Goal: Task Accomplishment & Management: Use online tool/utility

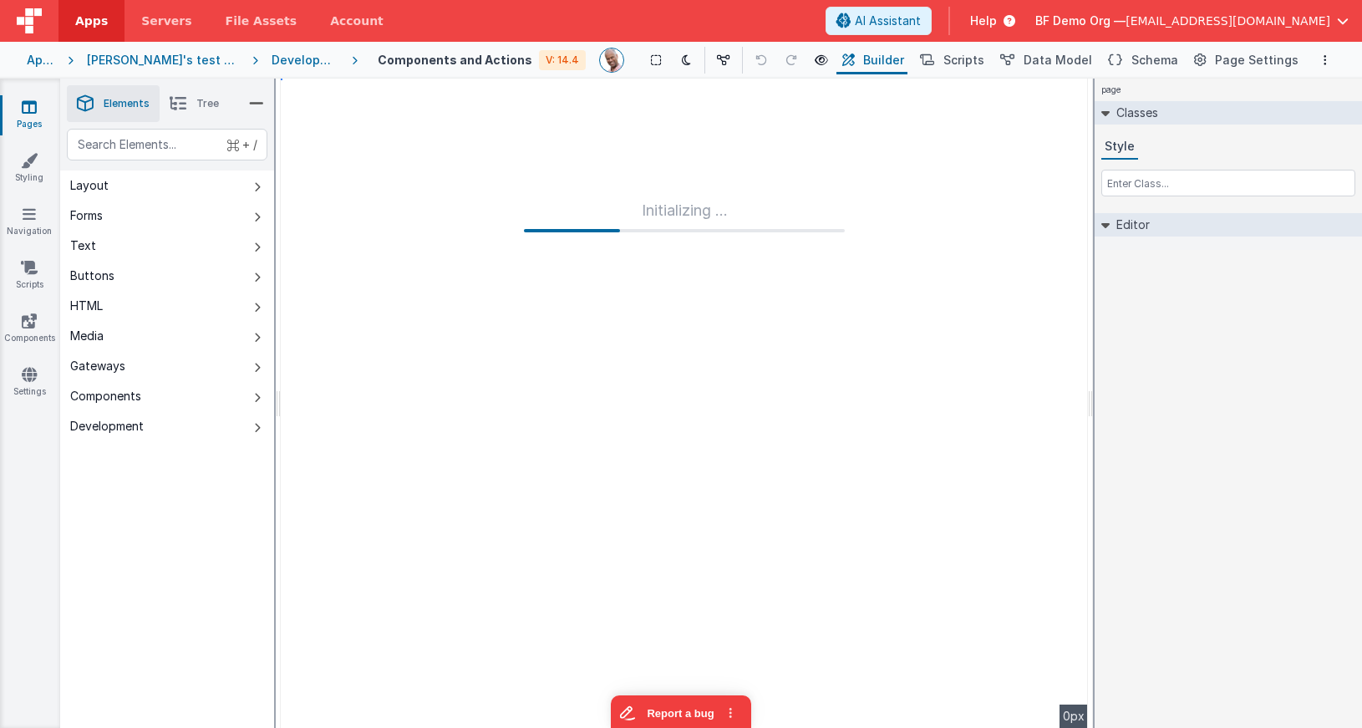
click at [1126, 15] on span "BF Demo Org —" at bounding box center [1080, 21] width 90 height 17
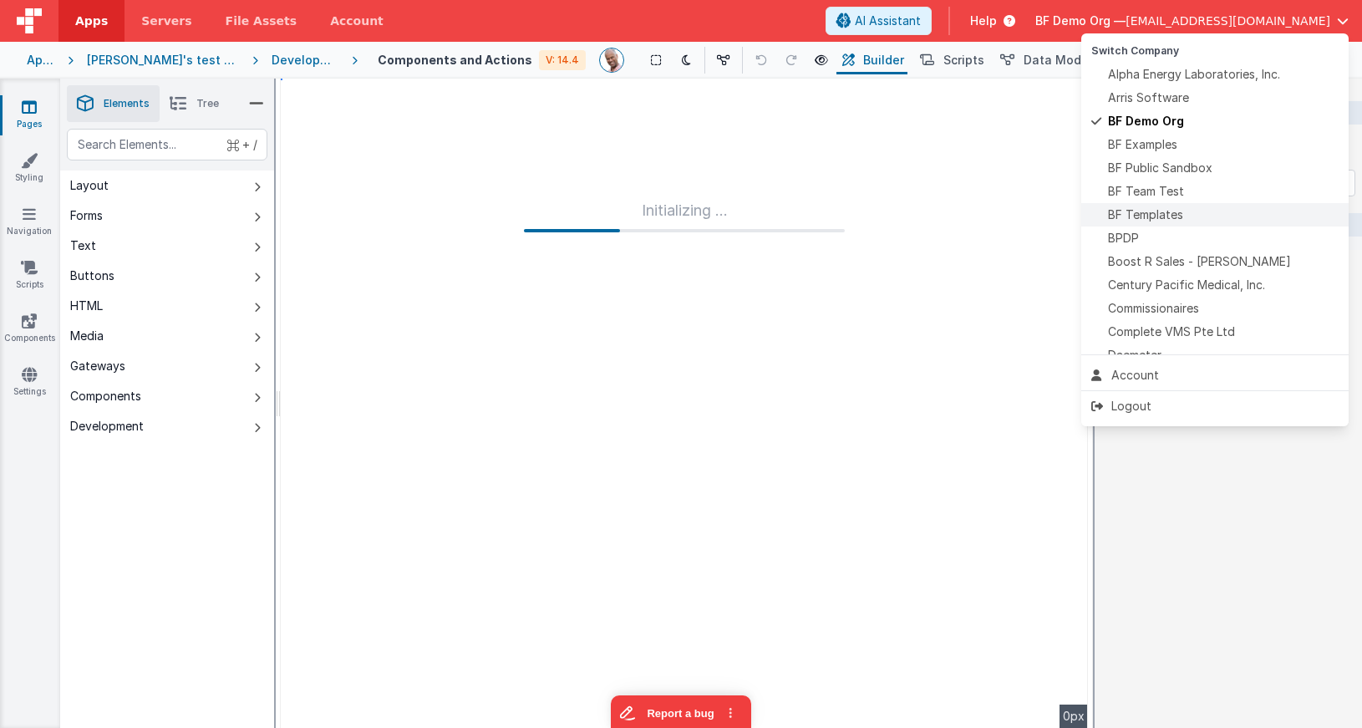
click at [1158, 212] on span "BF Templates" at bounding box center [1145, 214] width 75 height 17
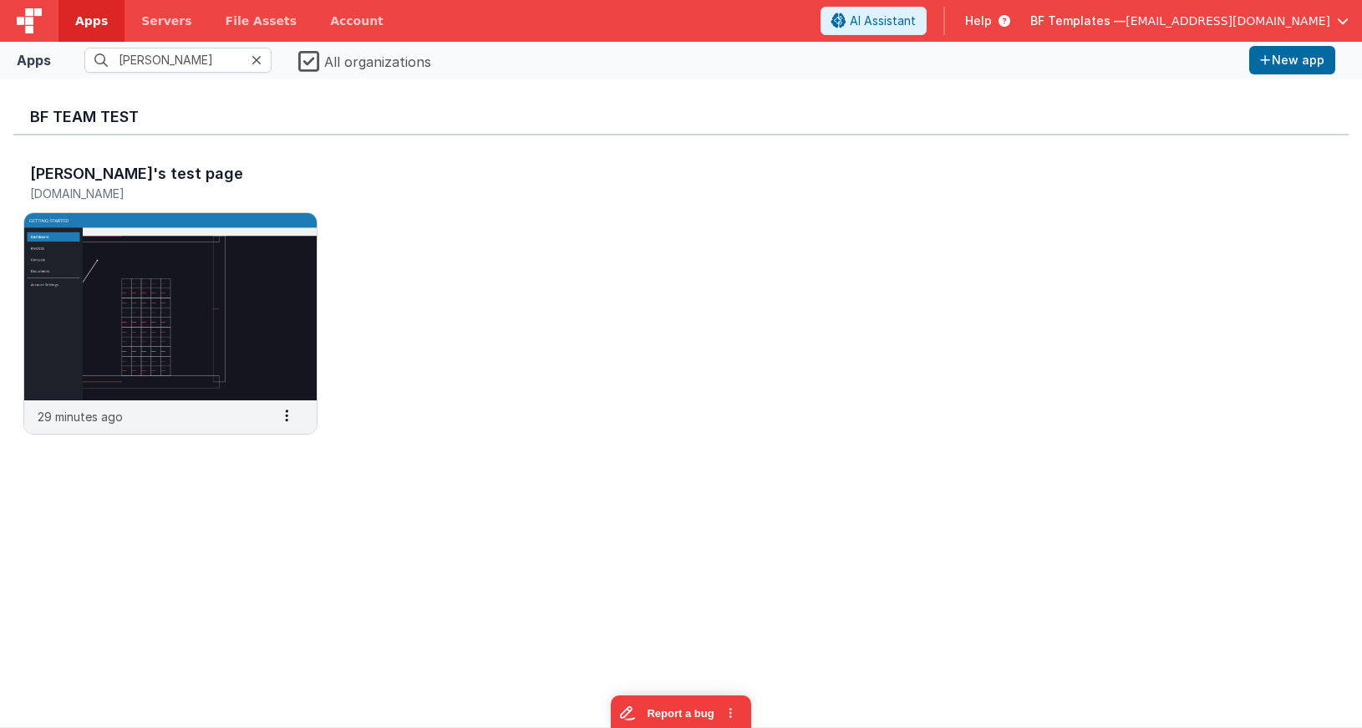
click at [258, 63] on icon at bounding box center [257, 59] width 10 height 13
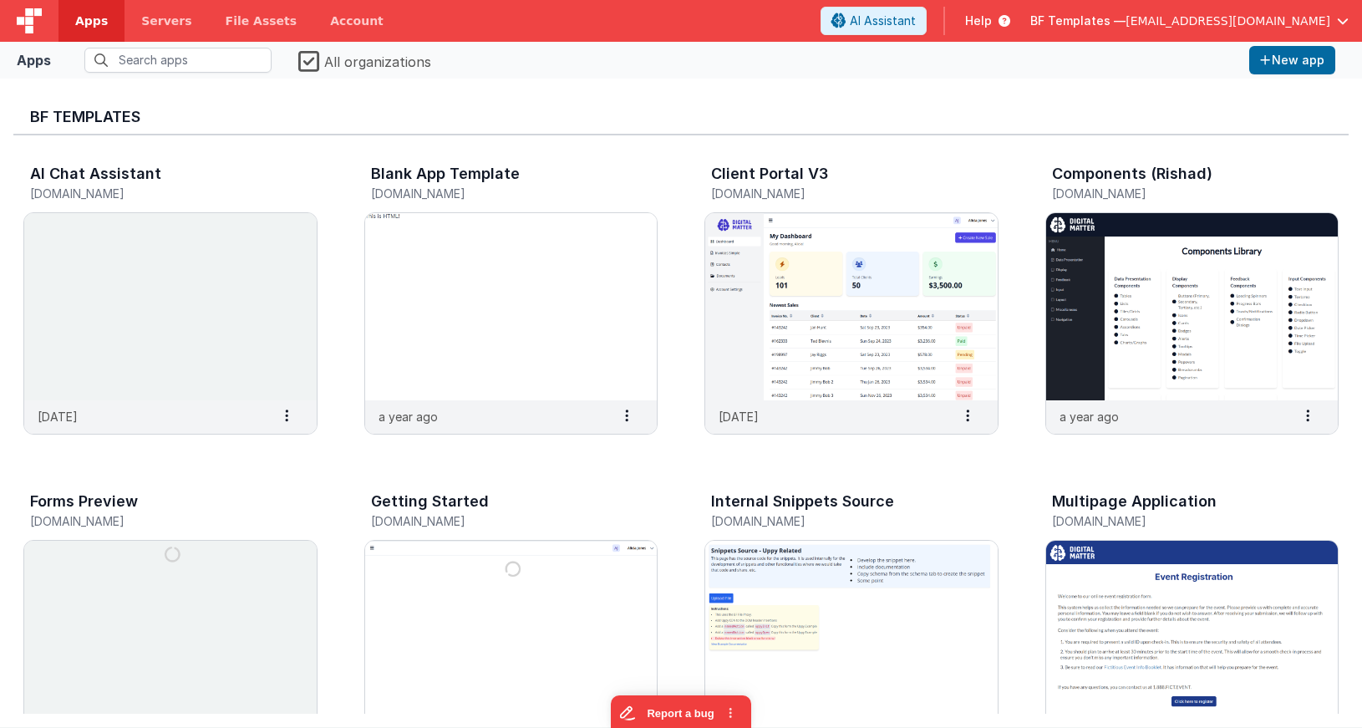
click at [307, 61] on label "All organizations" at bounding box center [364, 59] width 133 height 23
click at [0, 0] on input "All organizations" at bounding box center [0, 0] width 0 height 0
click at [1282, 65] on button "New app" at bounding box center [1292, 60] width 86 height 28
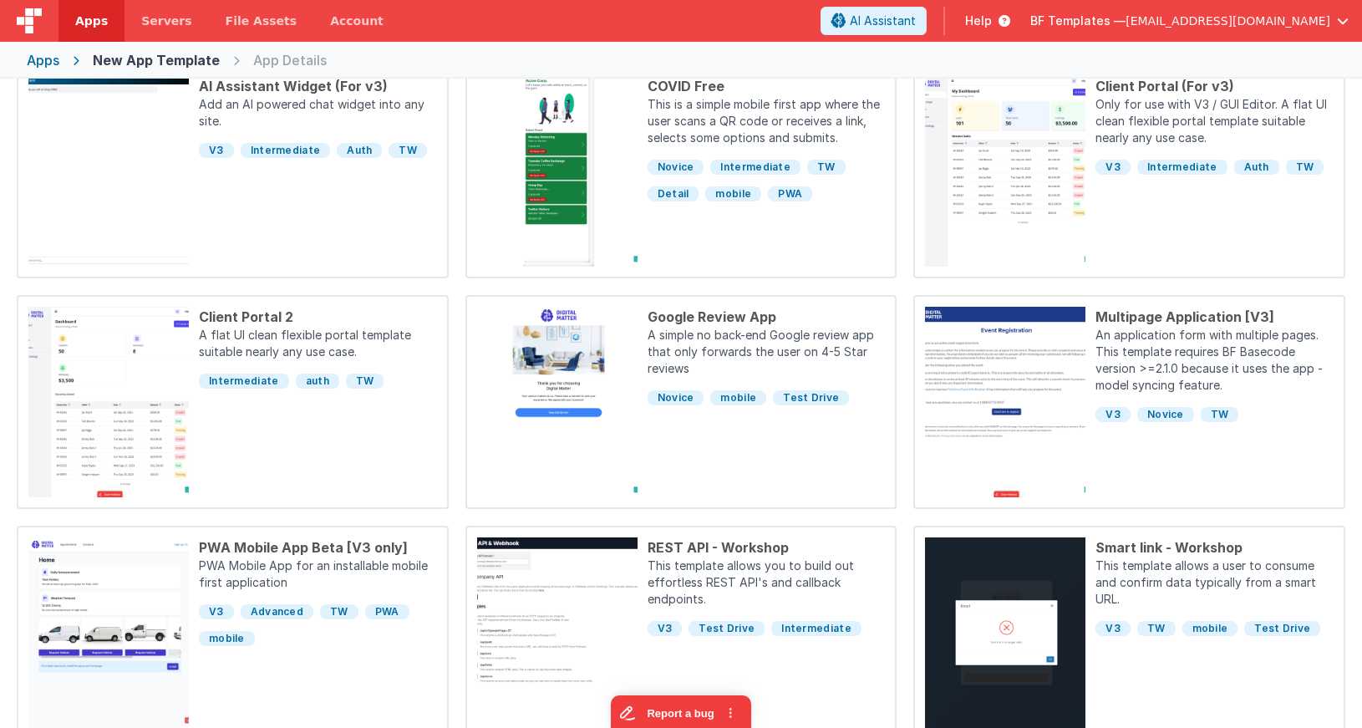
scroll to position [118, 0]
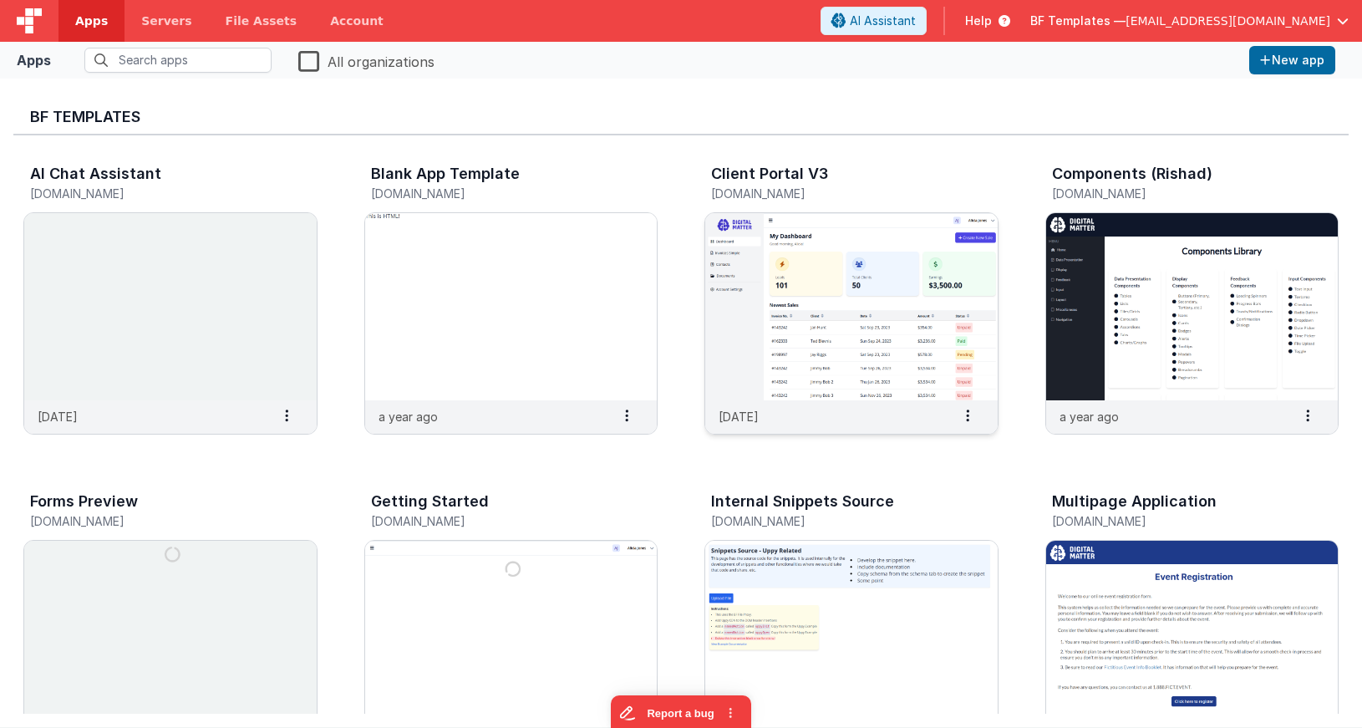
click at [874, 252] on img at bounding box center [851, 306] width 292 height 187
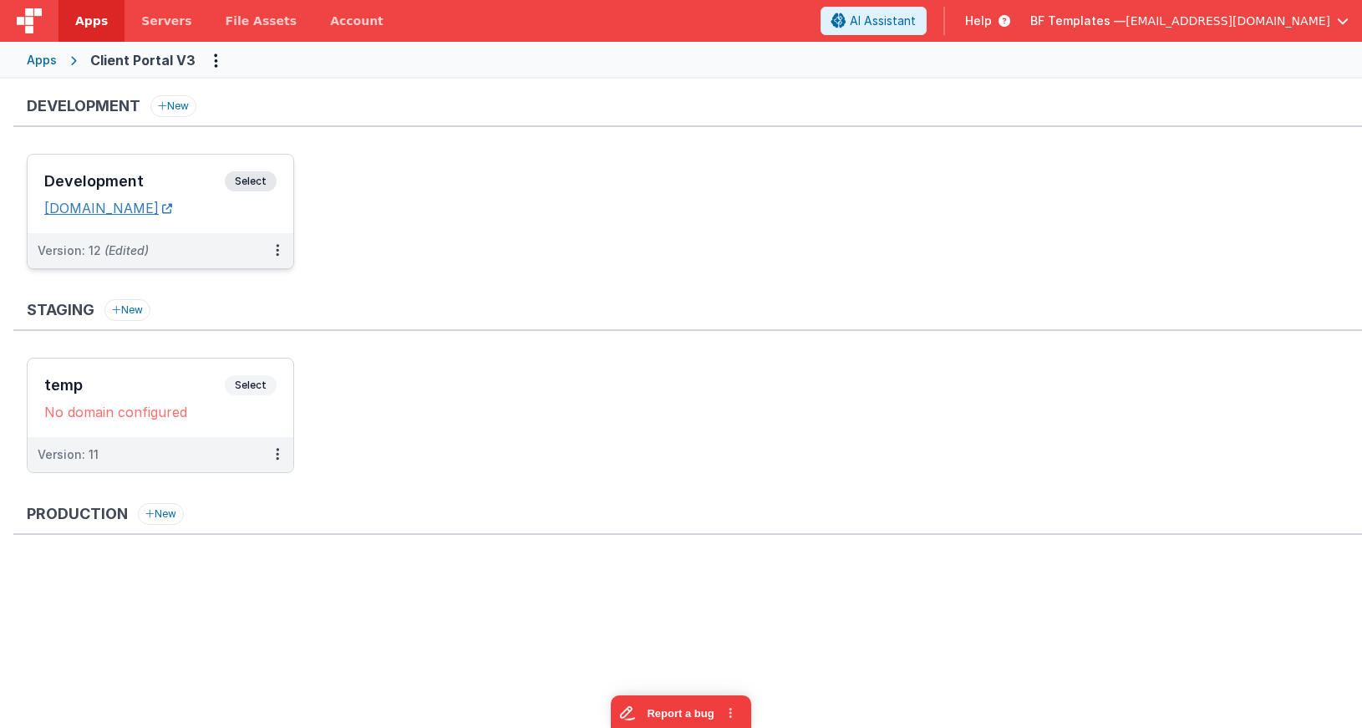
click at [100, 212] on link "[DOMAIN_NAME]" at bounding box center [108, 208] width 128 height 17
click at [595, 177] on ul "Development Select URLs [DOMAIN_NAME] Version: 12 (Edited)" at bounding box center [694, 220] width 1335 height 132
click at [50, 58] on div "Apps" at bounding box center [42, 60] width 30 height 17
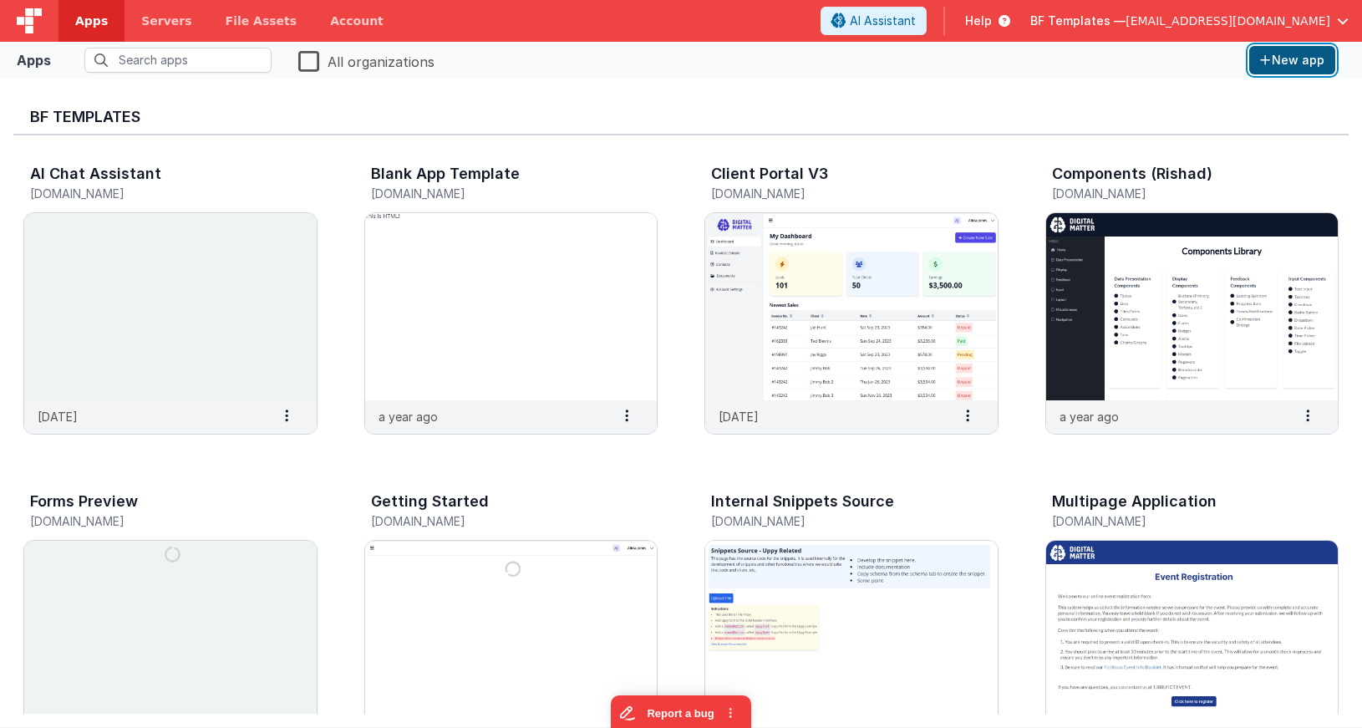
click at [1282, 55] on button "New app" at bounding box center [1292, 60] width 86 height 28
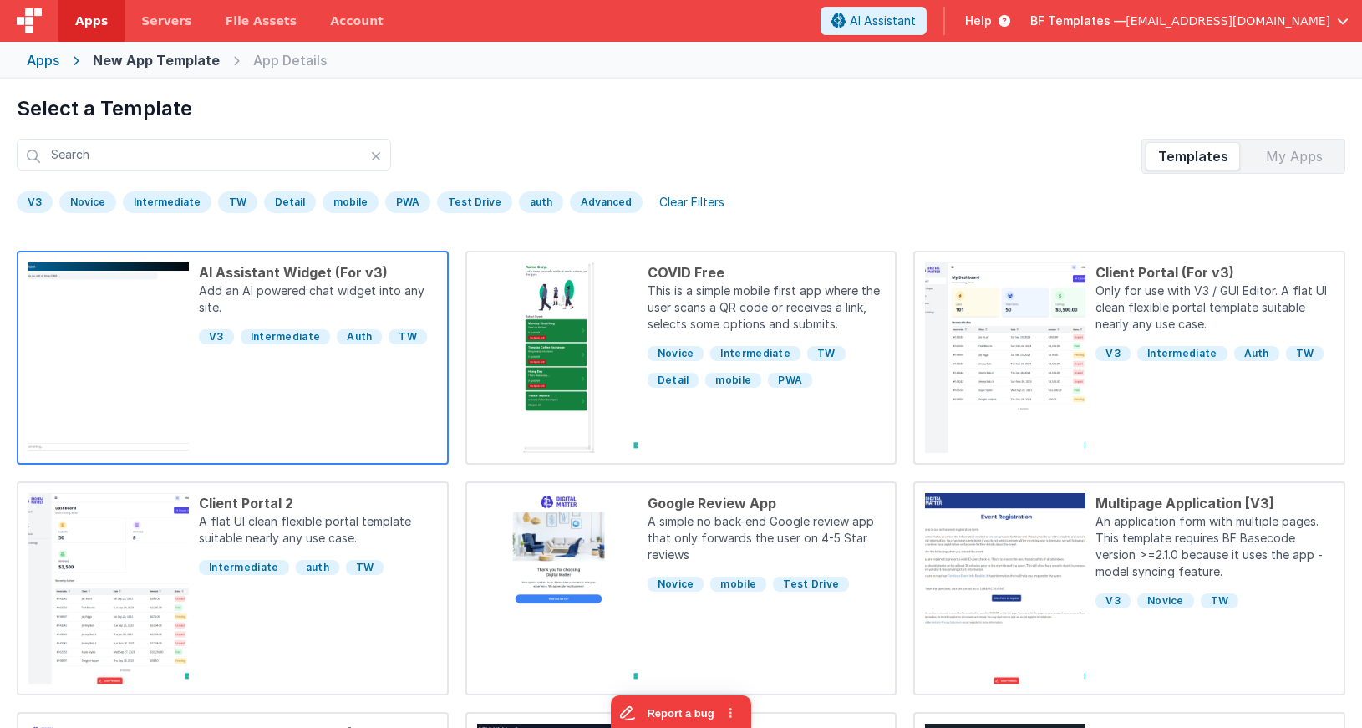
click at [302, 303] on p "Add an AI powered chat widget into any site." at bounding box center [318, 300] width 238 height 37
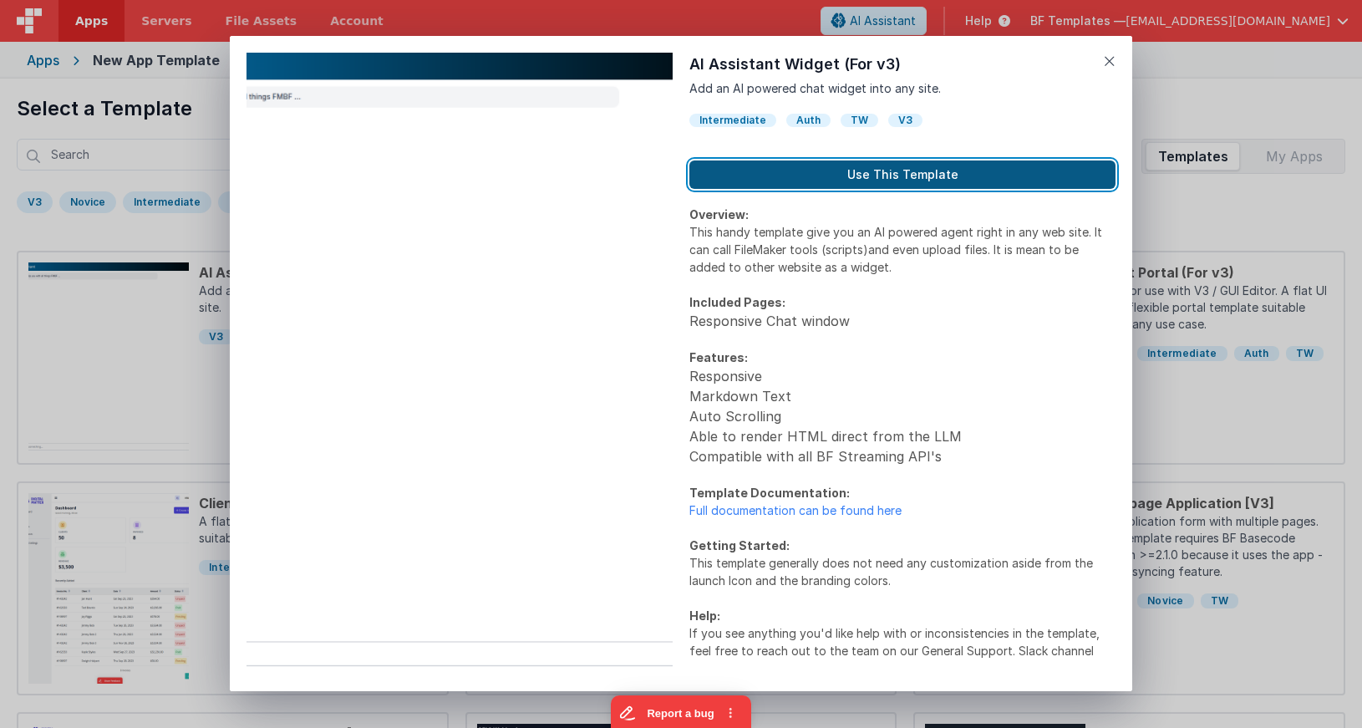
click at [1003, 170] on button "Use This Template" at bounding box center [902, 174] width 426 height 28
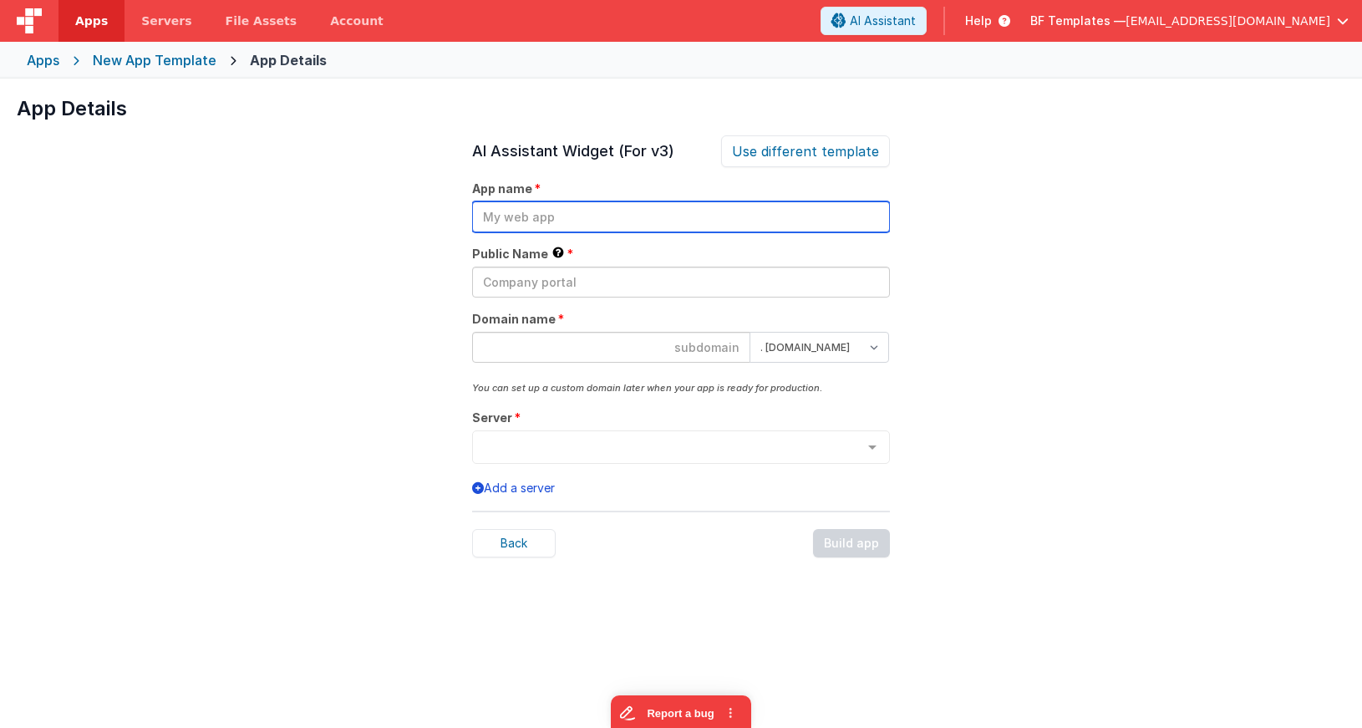
click at [699, 208] on input "text" at bounding box center [681, 216] width 418 height 31
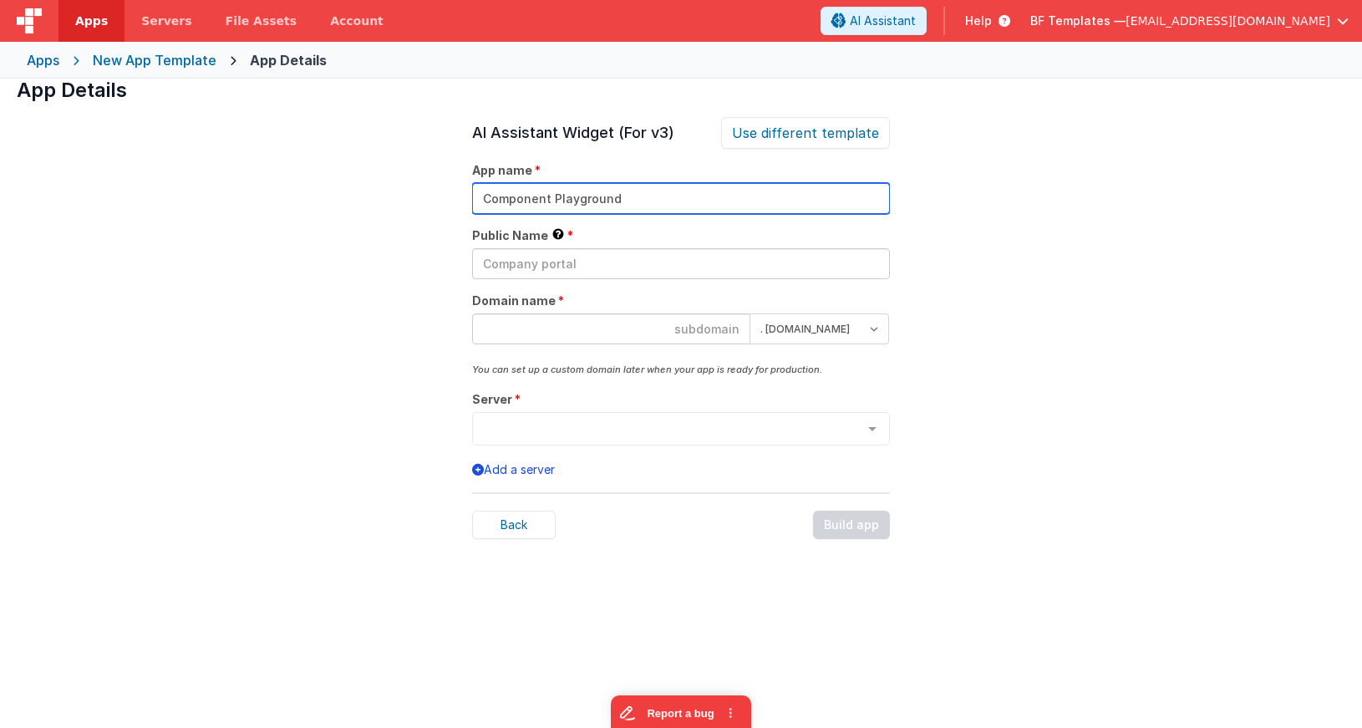
drag, startPoint x: 653, startPoint y: 196, endPoint x: 554, endPoint y: 200, distance: 98.7
click at [554, 200] on input "Component Playground" at bounding box center [681, 198] width 418 height 31
type input "Component Dev Playground"
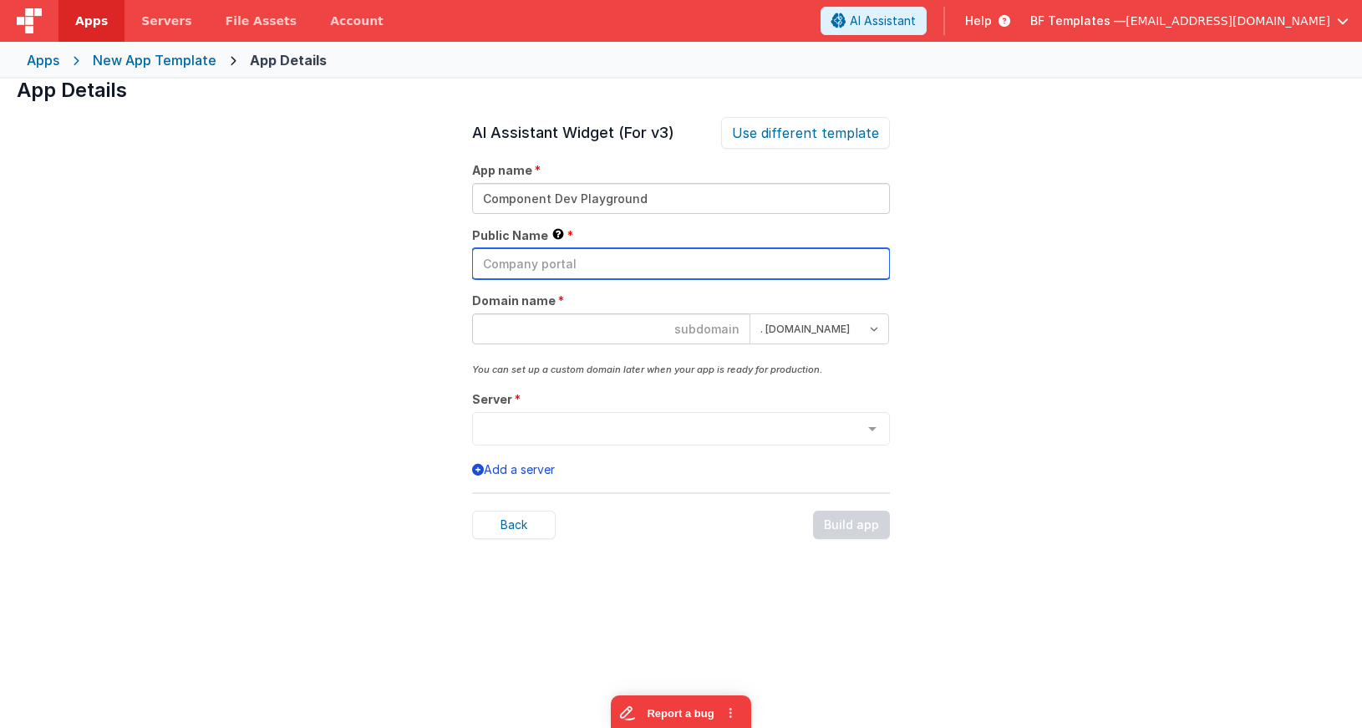
click at [647, 262] on input "text" at bounding box center [681, 263] width 418 height 31
paste input "Component Dev Playground"
type input "Component Dev Playground"
click at [696, 322] on input at bounding box center [611, 328] width 278 height 31
paste input "Component Dev Playground"
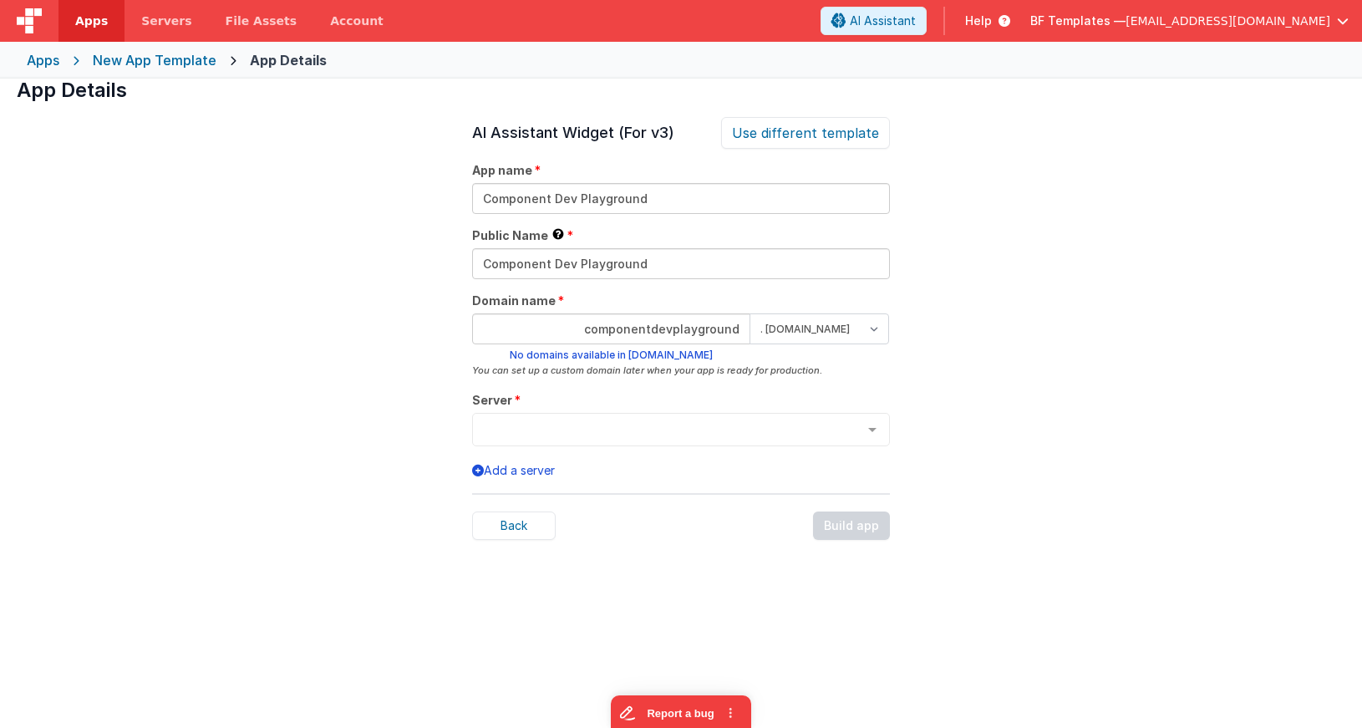
type input "componentdevplayground"
click at [831, 324] on select ". [DOMAIN_NAME] . [DOMAIN_NAME]" at bounding box center [820, 328] width 140 height 31
select select "[DOMAIN_NAME]"
click at [750, 313] on select ". [DOMAIN_NAME] . [DOMAIN_NAME]" at bounding box center [820, 328] width 140 height 31
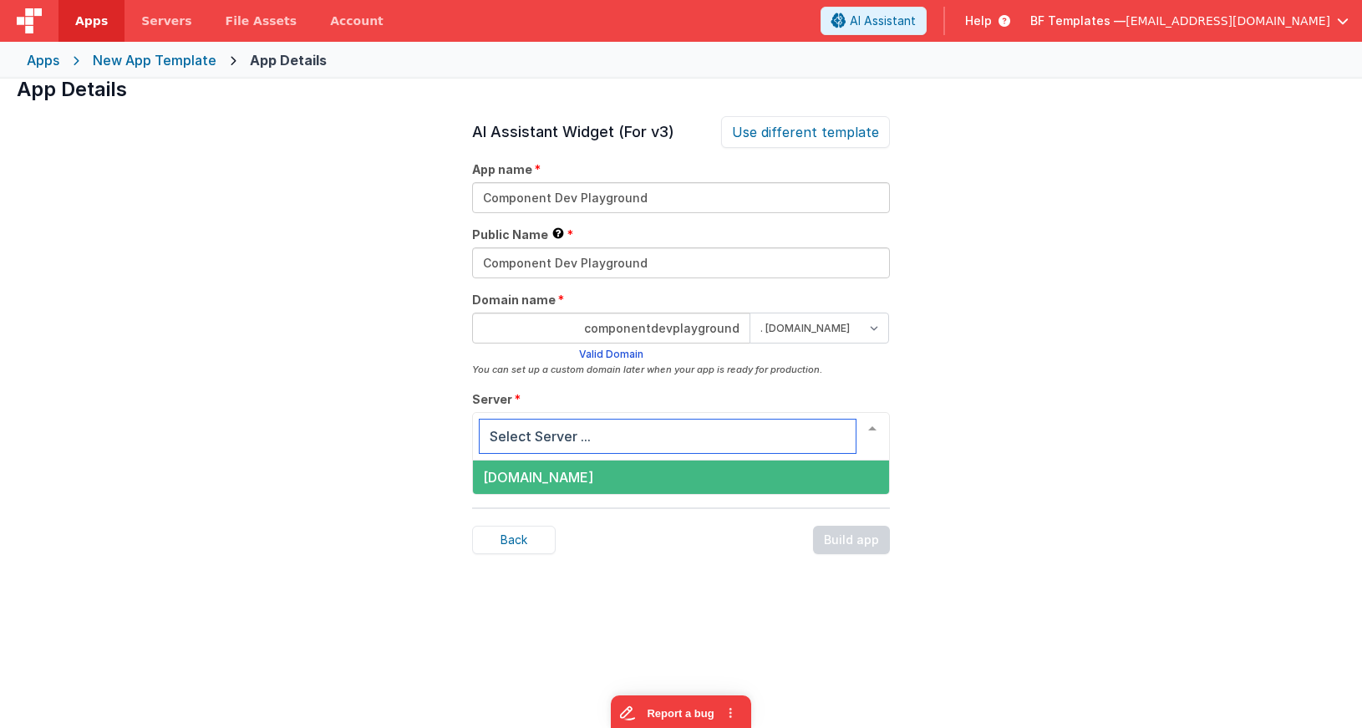
click at [806, 470] on span "[DOMAIN_NAME]" at bounding box center [681, 476] width 416 height 33
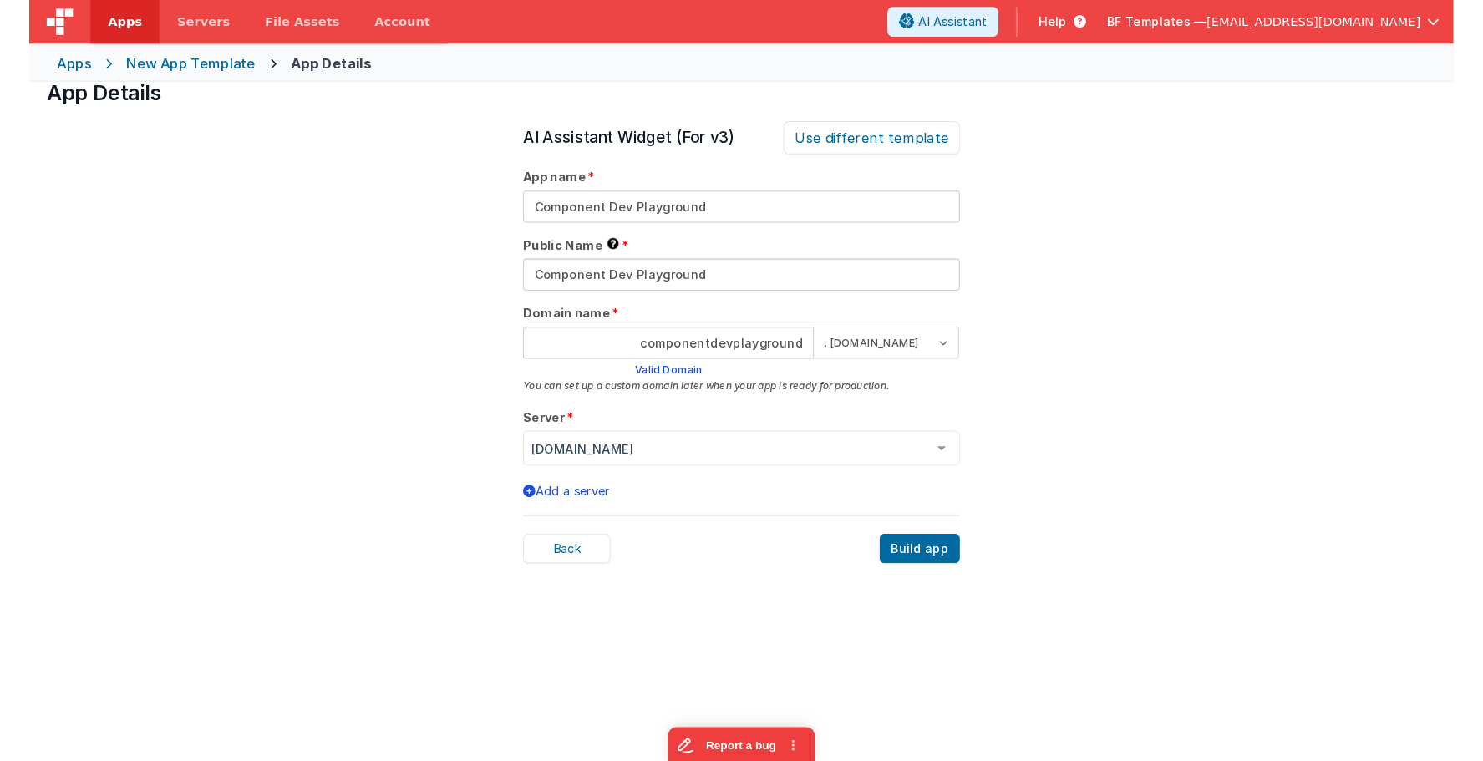
scroll to position [57, 0]
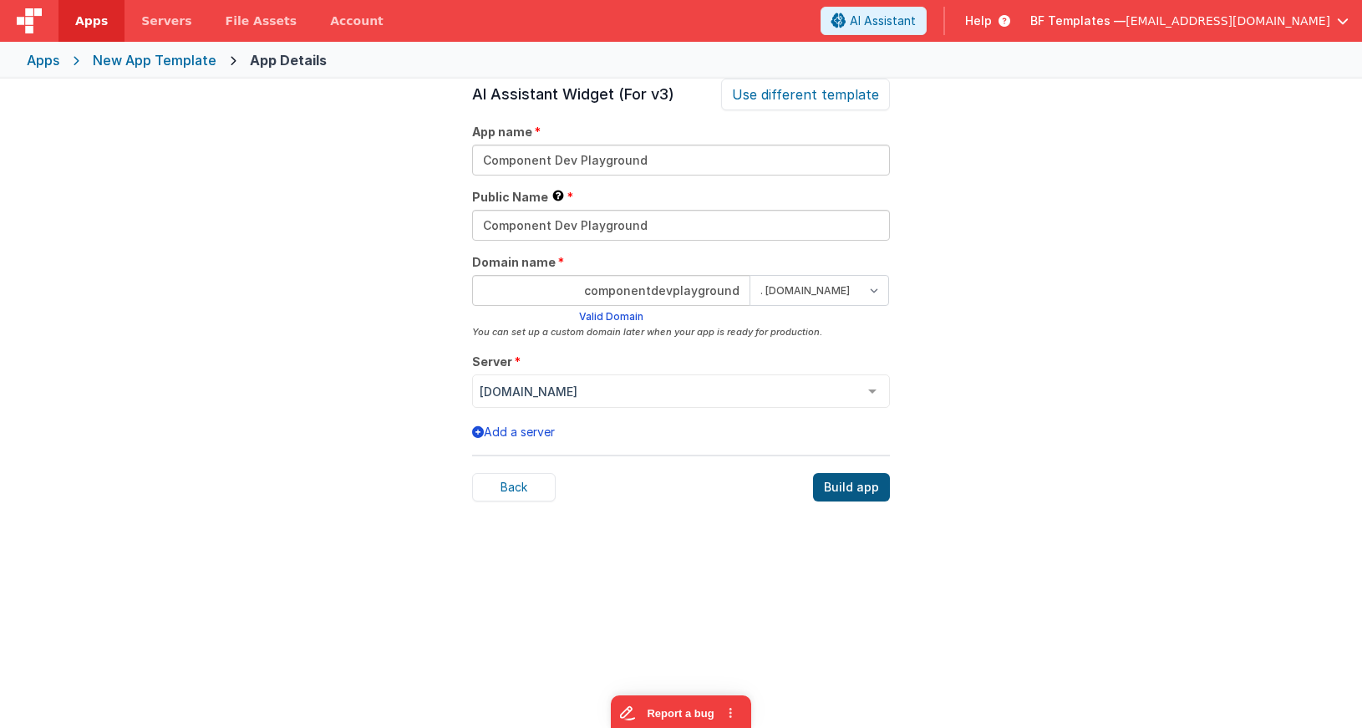
click at [857, 489] on div "Build app" at bounding box center [851, 487] width 77 height 28
